Goal: Transaction & Acquisition: Purchase product/service

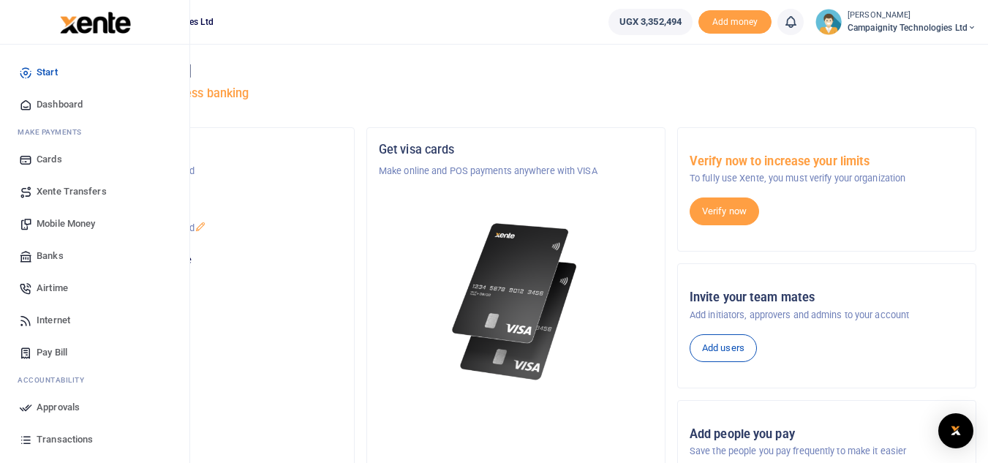
click at [56, 289] on span "Airtime" at bounding box center [52, 288] width 31 height 15
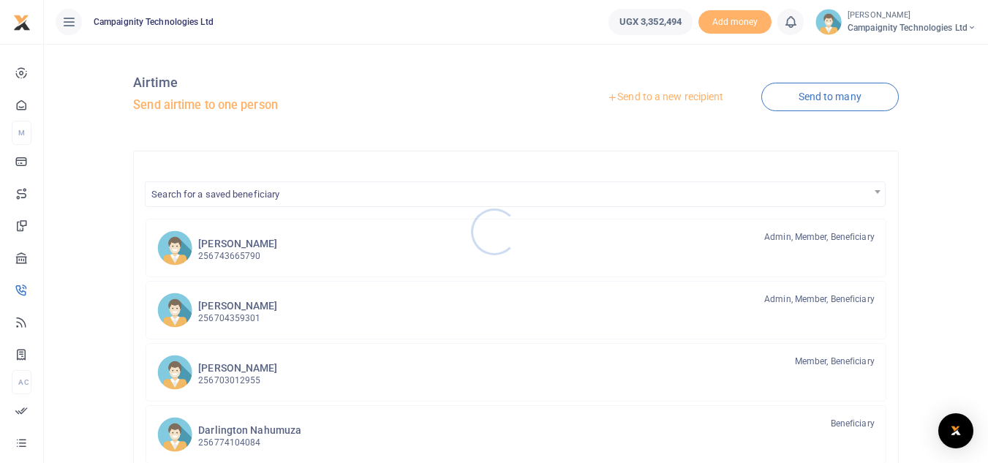
click at [223, 249] on div at bounding box center [494, 231] width 988 height 463
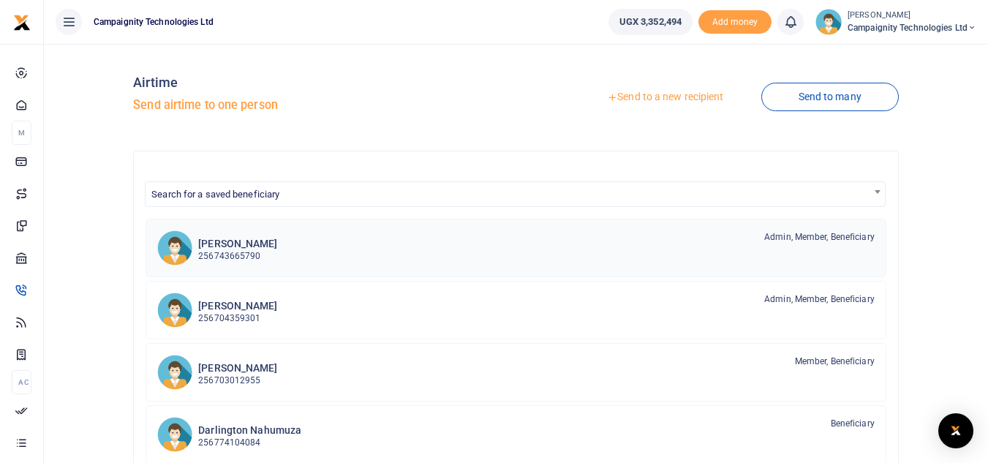
click at [223, 249] on p "256743665790" at bounding box center [237, 256] width 79 height 14
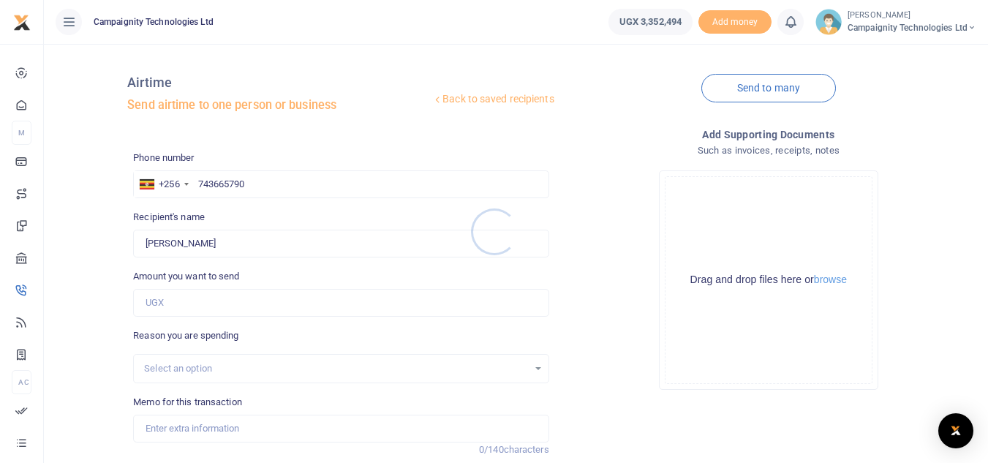
click at [190, 301] on div at bounding box center [494, 231] width 988 height 463
click at [190, 301] on input "Amount you want to send" at bounding box center [340, 303] width 415 height 28
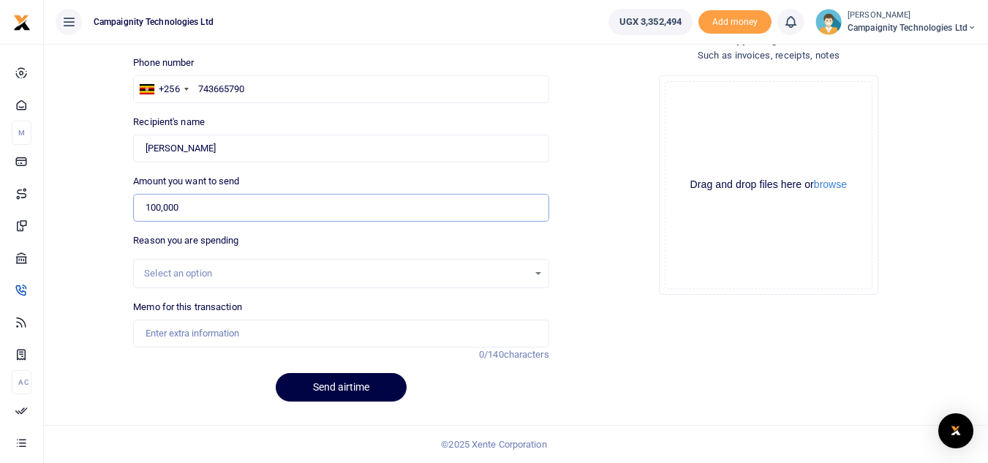
type input "100,000"
click at [318, 336] on input "Memo for this transaction" at bounding box center [340, 334] width 415 height 28
type input "S"
type input "A"
click at [167, 333] on input "Data for simon" at bounding box center [340, 334] width 415 height 28
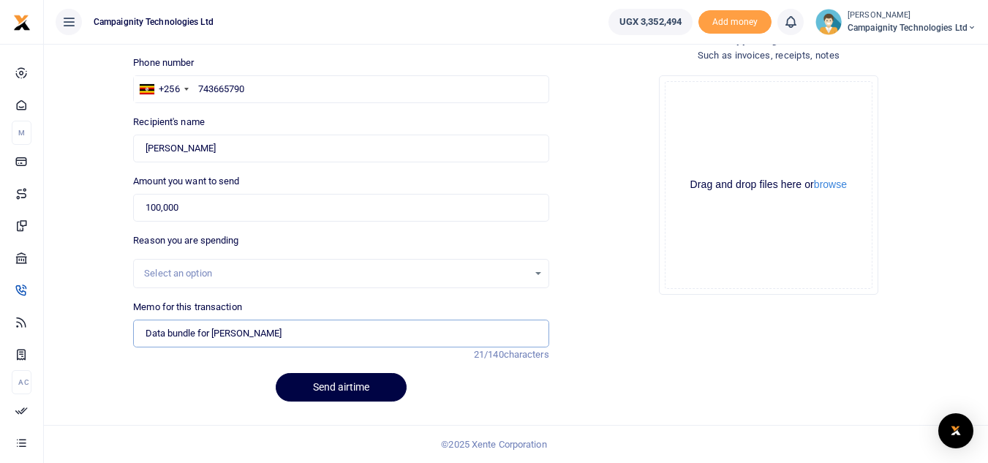
click at [287, 339] on input "Data bundle for simon" at bounding box center [340, 334] width 415 height 28
type input "Data bundle for simon"
click at [363, 388] on button "Send airtime" at bounding box center [341, 387] width 131 height 29
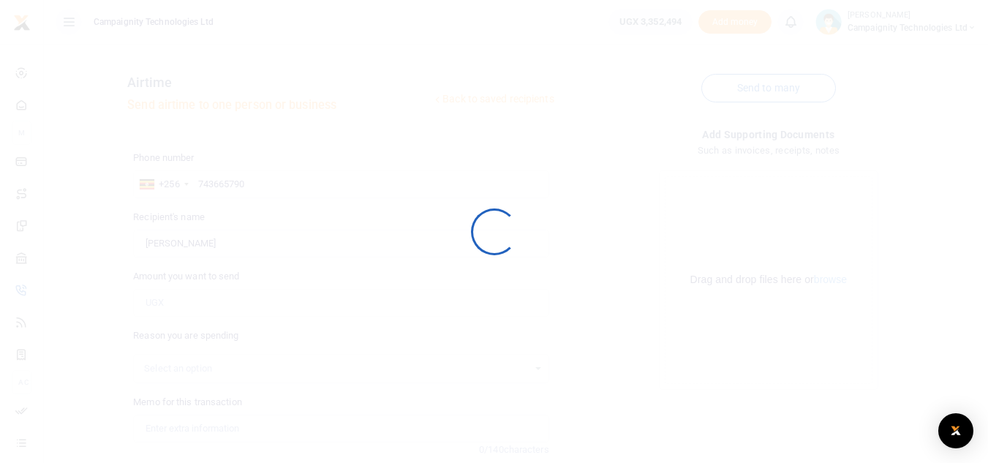
scroll to position [95, 0]
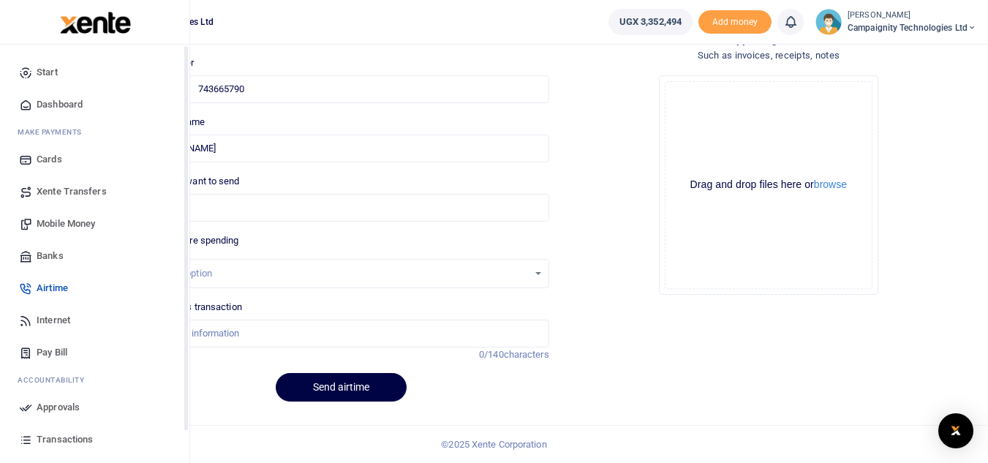
click at [53, 406] on span "Approvals" at bounding box center [58, 407] width 43 height 15
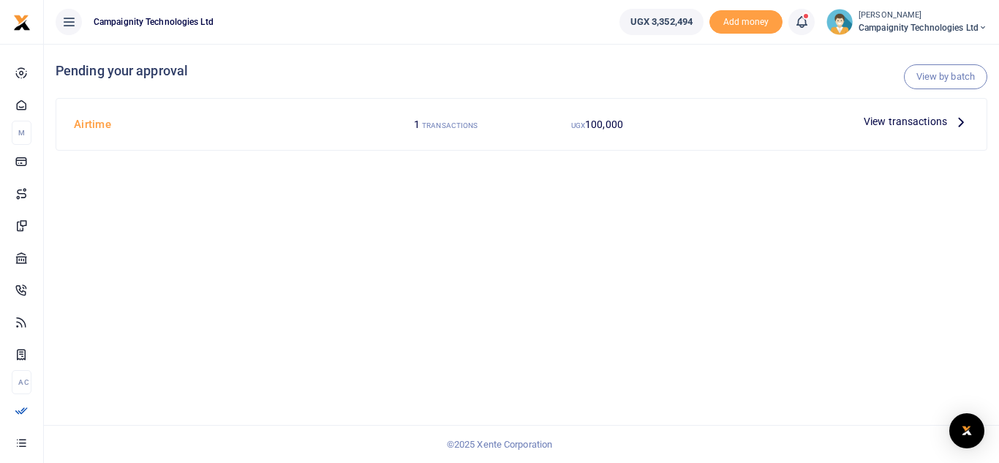
click at [902, 116] on span "View transactions" at bounding box center [904, 121] width 83 height 16
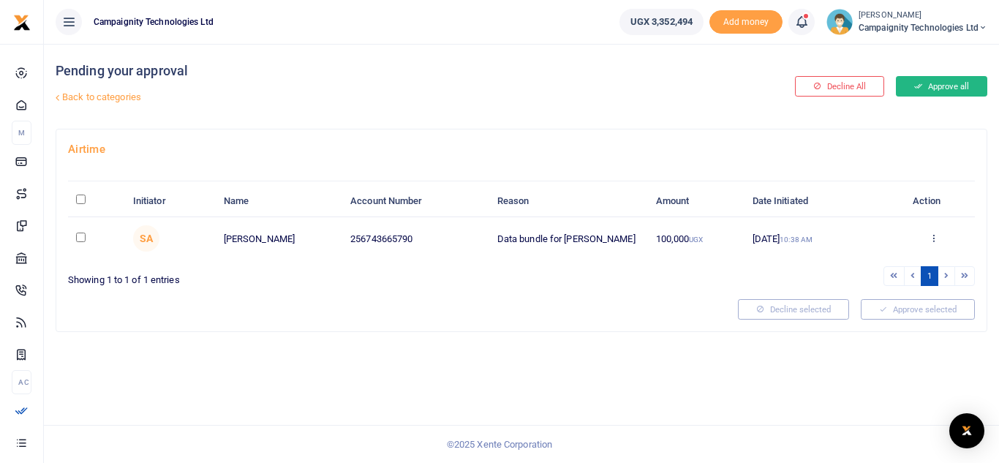
click at [944, 91] on button "Approve all" at bounding box center [941, 86] width 91 height 20
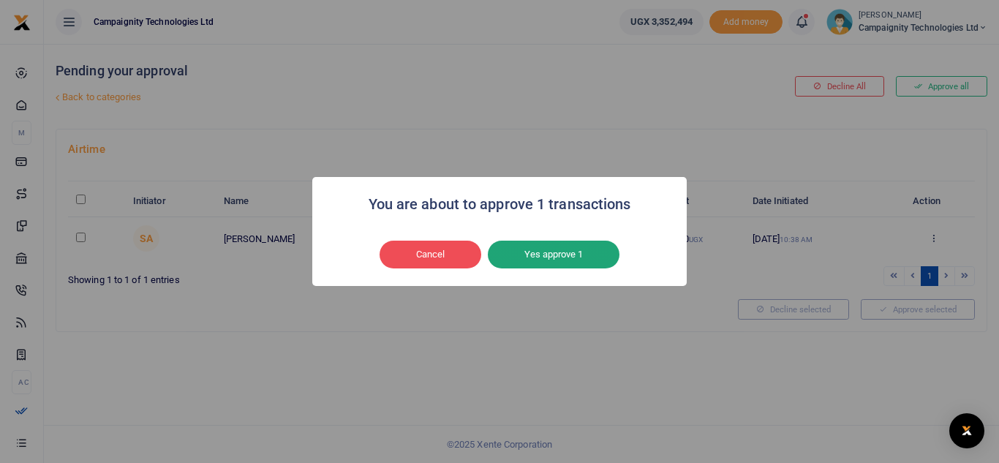
click at [573, 252] on button "Yes approve 1" at bounding box center [554, 255] width 132 height 28
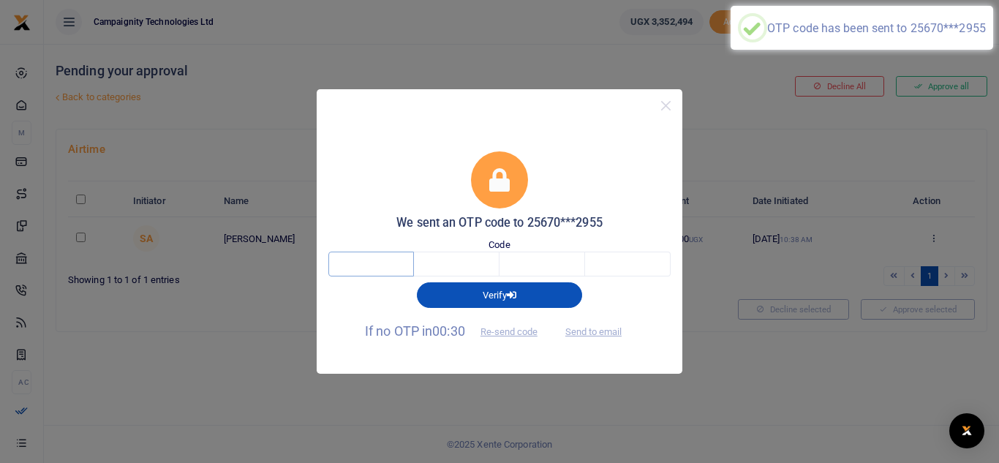
click at [393, 257] on input "text" at bounding box center [371, 264] width 86 height 25
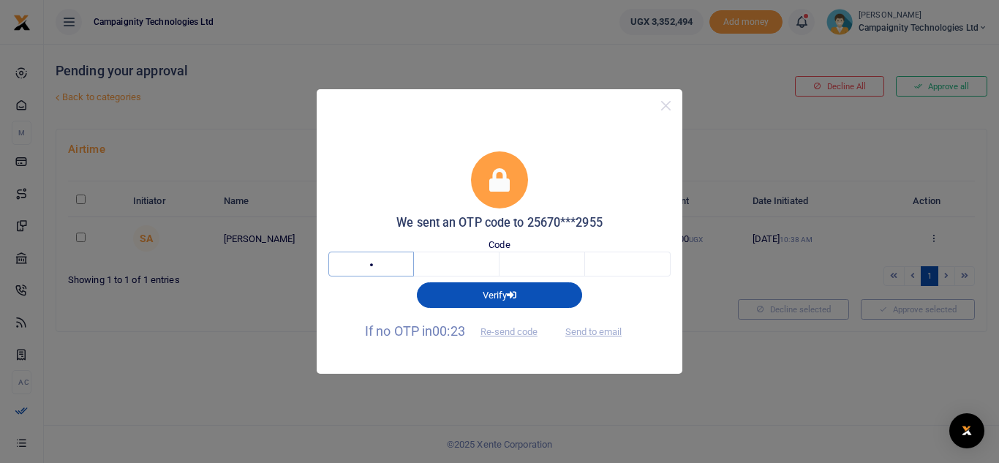
type input "1"
type input "5"
type input "6"
type input "8"
